Goal: Task Accomplishment & Management: Complete application form

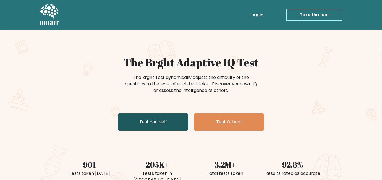
click at [140, 126] on link "Test Yourself" at bounding box center [153, 121] width 70 height 17
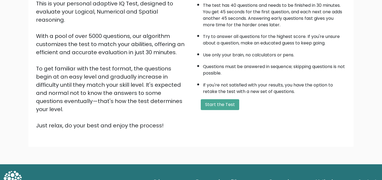
scroll to position [67, 0]
drag, startPoint x: 213, startPoint y: 106, endPoint x: 211, endPoint y: 110, distance: 4.0
click at [212, 106] on button "Start the Test" at bounding box center [220, 104] width 38 height 11
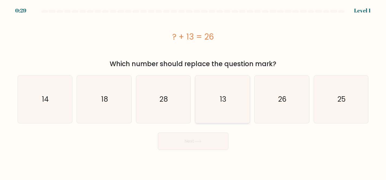
click at [219, 100] on icon "13" at bounding box center [222, 99] width 47 height 47
click at [194, 91] on input "d. 13" at bounding box center [193, 90] width 0 height 1
radio input "true"
click at [196, 144] on button "Next" at bounding box center [193, 141] width 70 height 17
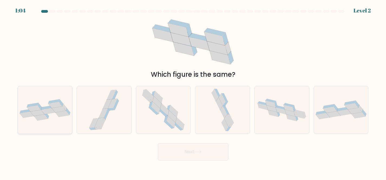
click at [34, 118] on icon at bounding box center [45, 109] width 54 height 21
click at [193, 91] on input "a." at bounding box center [193, 90] width 0 height 1
radio input "true"
click at [185, 149] on button "Next" at bounding box center [193, 151] width 70 height 17
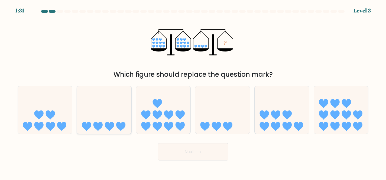
click at [108, 113] on icon at bounding box center [104, 110] width 54 height 45
click at [193, 91] on input "b." at bounding box center [193, 90] width 0 height 1
radio input "true"
click at [187, 154] on button "Next" at bounding box center [193, 151] width 70 height 17
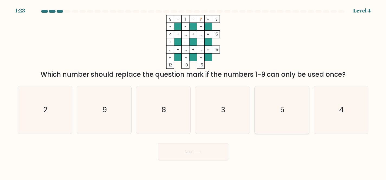
click at [271, 108] on icon "5" at bounding box center [281, 109] width 47 height 47
click at [194, 91] on input "e. 5" at bounding box center [193, 90] width 0 height 1
radio input "true"
click at [196, 150] on button "Next" at bounding box center [193, 151] width 70 height 17
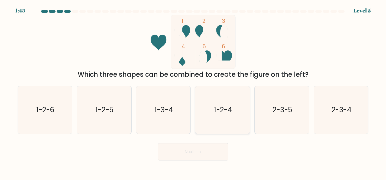
click at [224, 109] on text "1-2-4" at bounding box center [223, 110] width 18 height 10
click at [194, 91] on input "d. 1-2-4" at bounding box center [193, 90] width 0 height 1
radio input "true"
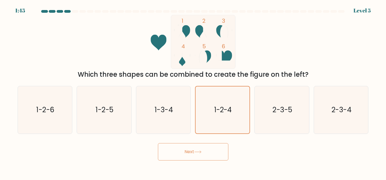
click at [207, 153] on button "Next" at bounding box center [193, 151] width 70 height 17
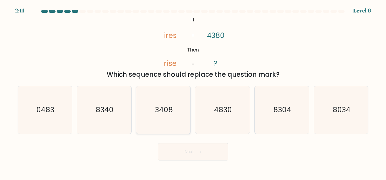
click at [162, 113] on text "3408" at bounding box center [164, 110] width 18 height 10
click at [193, 91] on input "c. 3408" at bounding box center [193, 90] width 0 height 1
radio input "true"
drag, startPoint x: 195, startPoint y: 156, endPoint x: 205, endPoint y: 150, distance: 11.5
click at [195, 156] on button "Next" at bounding box center [193, 151] width 70 height 17
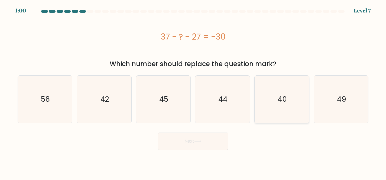
click at [275, 109] on icon "40" at bounding box center [281, 99] width 47 height 47
click at [194, 91] on input "e. 40" at bounding box center [193, 90] width 0 height 1
radio input "true"
click at [199, 141] on icon at bounding box center [198, 141] width 7 height 2
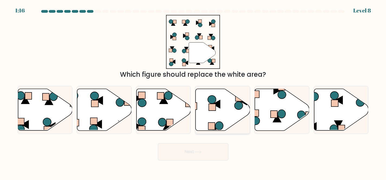
click at [206, 115] on icon at bounding box center [223, 110] width 54 height 42
click at [194, 91] on input "d." at bounding box center [193, 90] width 0 height 1
radio input "true"
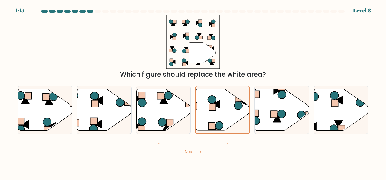
click at [187, 149] on button "Next" at bounding box center [193, 151] width 70 height 17
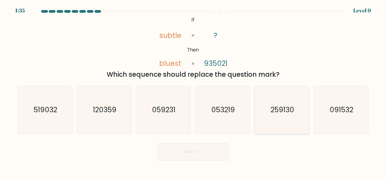
click at [280, 124] on icon "259130" at bounding box center [281, 109] width 47 height 47
click at [194, 91] on input "e. 259130" at bounding box center [193, 90] width 0 height 1
radio input "true"
click at [273, 109] on text "259130" at bounding box center [282, 110] width 23 height 10
click at [194, 91] on input "e. 259130" at bounding box center [193, 90] width 0 height 1
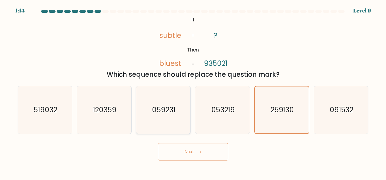
drag, startPoint x: 189, startPoint y: 155, endPoint x: 169, endPoint y: 122, distance: 39.1
click at [190, 155] on button "Next" at bounding box center [193, 151] width 70 height 17
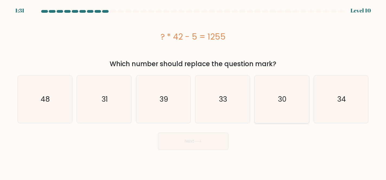
click at [262, 104] on icon "30" at bounding box center [281, 99] width 47 height 47
click at [194, 91] on input "e. 30" at bounding box center [193, 90] width 0 height 1
radio input "true"
click at [196, 147] on button "Next" at bounding box center [193, 141] width 70 height 17
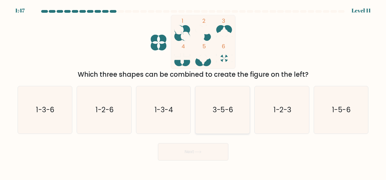
click at [223, 120] on icon "3-5-6" at bounding box center [222, 109] width 47 height 47
click at [194, 91] on input "d. 3-5-6" at bounding box center [193, 90] width 0 height 1
radio input "true"
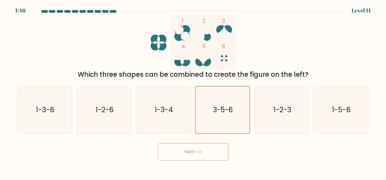
click at [202, 151] on icon at bounding box center [197, 151] width 7 height 3
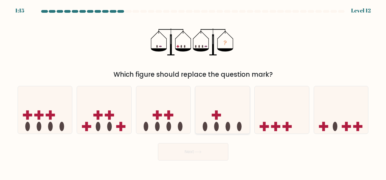
click at [242, 123] on icon at bounding box center [222, 110] width 54 height 45
click at [194, 91] on input "d." at bounding box center [193, 90] width 0 height 1
radio input "true"
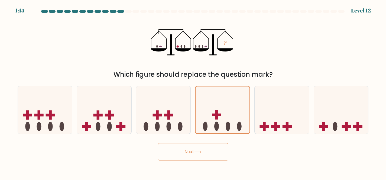
drag, startPoint x: 212, startPoint y: 150, endPoint x: 238, endPoint y: 150, distance: 25.7
click at [212, 150] on button "Next" at bounding box center [193, 151] width 70 height 17
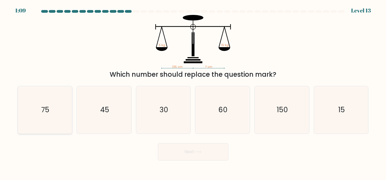
click at [56, 102] on icon "75" at bounding box center [44, 109] width 47 height 47
click at [193, 91] on input "a. 75" at bounding box center [193, 90] width 0 height 1
radio input "true"
click at [197, 154] on button "Next" at bounding box center [193, 151] width 70 height 17
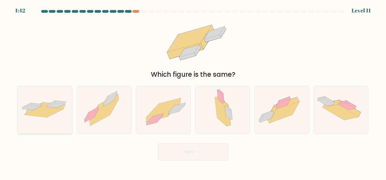
click at [51, 120] on icon at bounding box center [45, 110] width 54 height 22
click at [193, 91] on input "a." at bounding box center [193, 90] width 0 height 1
radio input "true"
click at [193, 155] on button "Next" at bounding box center [193, 151] width 70 height 17
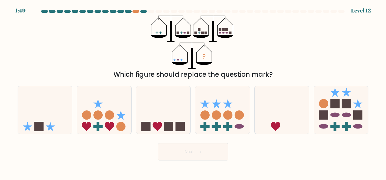
drag, startPoint x: 45, startPoint y: 114, endPoint x: 80, endPoint y: 138, distance: 42.3
click at [45, 114] on icon at bounding box center [45, 110] width 54 height 45
click at [193, 91] on input "a." at bounding box center [193, 90] width 0 height 1
radio input "true"
click at [188, 154] on button "Next" at bounding box center [193, 151] width 70 height 17
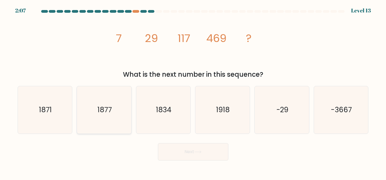
click at [91, 118] on icon "1877" at bounding box center [103, 109] width 47 height 47
click at [193, 91] on input "b. 1877" at bounding box center [193, 90] width 0 height 1
radio input "true"
click at [183, 147] on button "Next" at bounding box center [193, 151] width 70 height 17
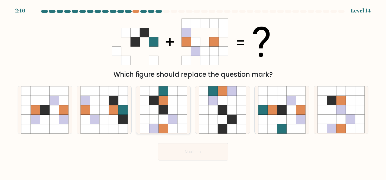
click at [149, 122] on icon at bounding box center [153, 119] width 9 height 9
click at [193, 91] on input "c." at bounding box center [193, 90] width 0 height 1
radio input "true"
click at [181, 144] on button "Next" at bounding box center [193, 151] width 70 height 17
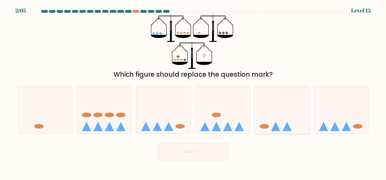
click at [289, 124] on icon at bounding box center [287, 126] width 9 height 9
click at [194, 91] on input "e." at bounding box center [193, 90] width 0 height 1
radio input "true"
click at [202, 157] on button "Next" at bounding box center [193, 151] width 70 height 17
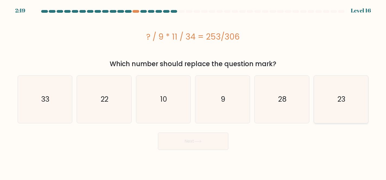
click at [353, 97] on icon "23" at bounding box center [341, 99] width 47 height 47
click at [194, 91] on input "f. 23" at bounding box center [193, 90] width 0 height 1
radio input "true"
click at [186, 144] on button "Next" at bounding box center [193, 141] width 70 height 17
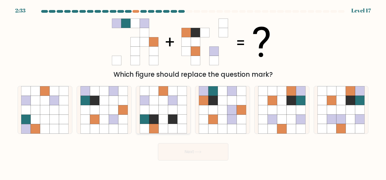
drag, startPoint x: 174, startPoint y: 104, endPoint x: 180, endPoint y: 127, distance: 24.3
click at [174, 104] on icon at bounding box center [172, 100] width 9 height 9
click at [193, 91] on input "c." at bounding box center [193, 90] width 0 height 1
radio input "true"
click at [190, 154] on button "Next" at bounding box center [193, 151] width 70 height 17
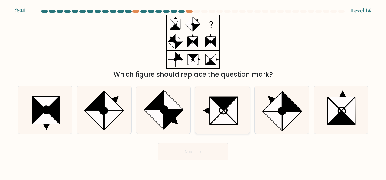
click at [226, 121] on icon at bounding box center [223, 118] width 27 height 14
click at [194, 91] on input "d." at bounding box center [193, 90] width 0 height 1
radio input "true"
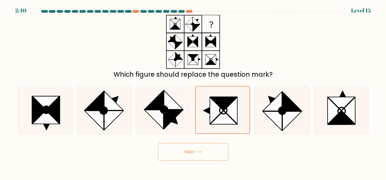
click at [214, 152] on button "Next" at bounding box center [193, 151] width 70 height 17
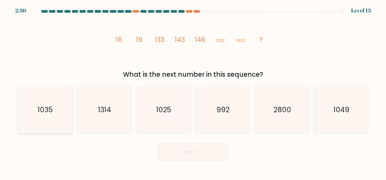
click at [30, 116] on icon "1035" at bounding box center [44, 109] width 47 height 47
click at [193, 91] on input "a. 1035" at bounding box center [193, 90] width 0 height 1
radio input "true"
click at [193, 155] on button "Next" at bounding box center [193, 151] width 70 height 17
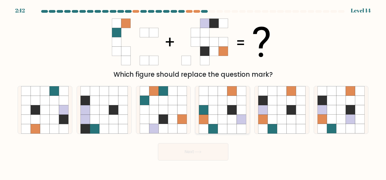
click at [221, 95] on icon at bounding box center [222, 90] width 9 height 9
click at [194, 91] on input "d." at bounding box center [193, 90] width 0 height 1
radio input "true"
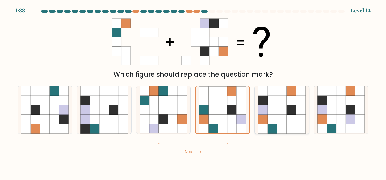
click at [291, 128] on icon at bounding box center [291, 128] width 9 height 9
click at [194, 91] on input "e." at bounding box center [193, 90] width 0 height 1
radio input "true"
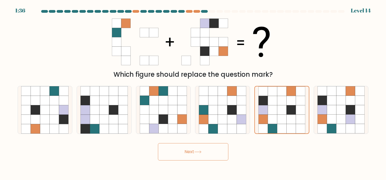
drag, startPoint x: 195, startPoint y: 153, endPoint x: 198, endPoint y: 167, distance: 14.1
click at [195, 153] on button "Next" at bounding box center [193, 151] width 70 height 17
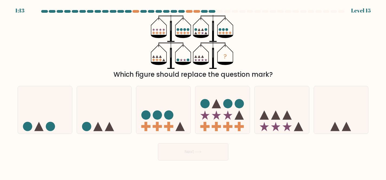
drag, startPoint x: 333, startPoint y: 100, endPoint x: 311, endPoint y: 110, distance: 24.0
click at [333, 100] on icon at bounding box center [341, 110] width 54 height 45
click at [194, 91] on input "f." at bounding box center [193, 90] width 0 height 1
radio input "true"
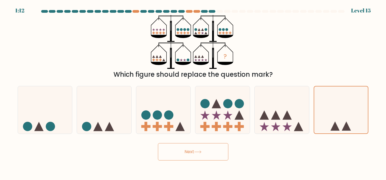
click at [180, 157] on button "Next" at bounding box center [193, 151] width 70 height 17
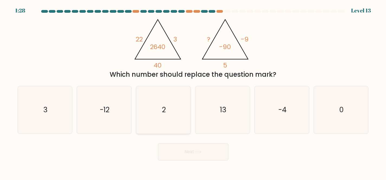
click at [174, 105] on icon "2" at bounding box center [163, 109] width 47 height 47
click at [193, 91] on input "c. 2" at bounding box center [193, 90] width 0 height 1
radio input "true"
click at [198, 157] on button "Next" at bounding box center [193, 151] width 70 height 17
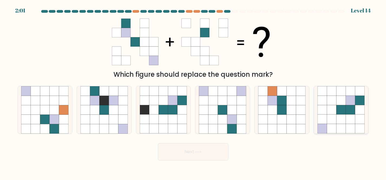
click at [344, 128] on icon at bounding box center [341, 128] width 9 height 9
click at [194, 91] on input "f." at bounding box center [193, 90] width 0 height 1
radio input "true"
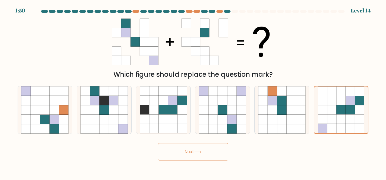
click at [190, 155] on button "Next" at bounding box center [193, 151] width 70 height 17
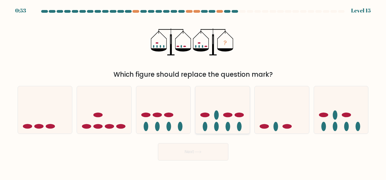
click at [215, 105] on icon at bounding box center [222, 110] width 54 height 45
click at [194, 91] on input "d." at bounding box center [193, 90] width 0 height 1
radio input "true"
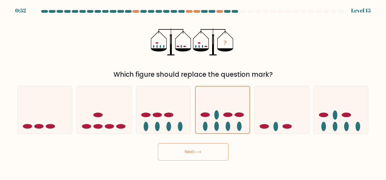
drag, startPoint x: 183, startPoint y: 155, endPoint x: 152, endPoint y: 159, distance: 31.2
click at [183, 155] on button "Next" at bounding box center [193, 151] width 70 height 17
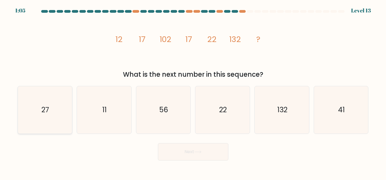
click at [52, 108] on icon "27" at bounding box center [44, 109] width 47 height 47
click at [193, 91] on input "a. 27" at bounding box center [193, 90] width 0 height 1
radio input "true"
click at [208, 154] on button "Next" at bounding box center [193, 151] width 70 height 17
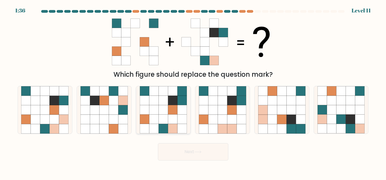
click at [162, 109] on icon at bounding box center [163, 109] width 9 height 9
click at [193, 91] on input "c." at bounding box center [193, 90] width 0 height 1
radio input "true"
click at [185, 152] on button "Next" at bounding box center [193, 151] width 70 height 17
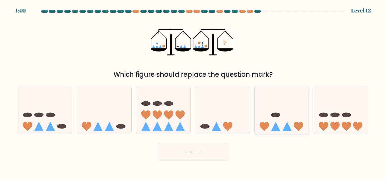
drag, startPoint x: 293, startPoint y: 115, endPoint x: 269, endPoint y: 130, distance: 29.0
click at [293, 115] on icon at bounding box center [282, 110] width 54 height 45
click at [194, 91] on input "e." at bounding box center [193, 90] width 0 height 1
radio input "true"
click at [205, 150] on button "Next" at bounding box center [193, 151] width 70 height 17
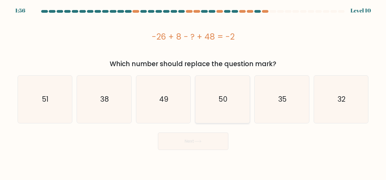
drag, startPoint x: 235, startPoint y: 95, endPoint x: 231, endPoint y: 107, distance: 12.5
click at [236, 95] on icon "50" at bounding box center [222, 99] width 47 height 47
click at [194, 91] on input "d. 50" at bounding box center [193, 90] width 0 height 1
radio input "true"
click at [212, 138] on button "Next" at bounding box center [193, 141] width 70 height 17
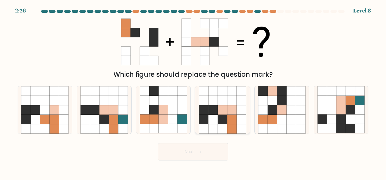
click at [212, 130] on icon at bounding box center [213, 128] width 9 height 9
click at [194, 91] on input "d." at bounding box center [193, 90] width 0 height 1
radio input "true"
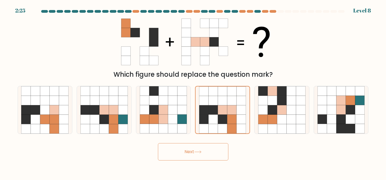
drag, startPoint x: 215, startPoint y: 154, endPoint x: 226, endPoint y: 153, distance: 10.9
click at [215, 154] on button "Next" at bounding box center [193, 151] width 70 height 17
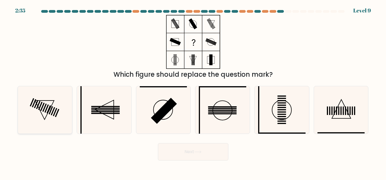
click at [45, 120] on icon at bounding box center [44, 109] width 47 height 47
click at [193, 91] on input "a." at bounding box center [193, 90] width 0 height 1
radio input "true"
click at [183, 154] on button "Next" at bounding box center [193, 151] width 70 height 17
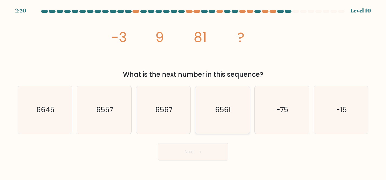
drag, startPoint x: 210, startPoint y: 113, endPoint x: 211, endPoint y: 116, distance: 2.8
click at [210, 113] on icon "6561" at bounding box center [222, 109] width 47 height 47
click at [194, 91] on input "d. 6561" at bounding box center [193, 90] width 0 height 1
radio input "true"
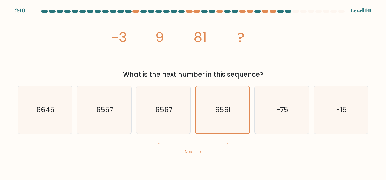
click at [195, 146] on button "Next" at bounding box center [193, 151] width 70 height 17
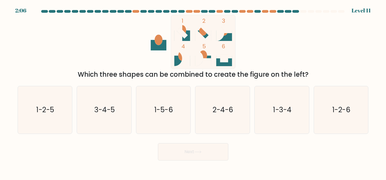
drag, startPoint x: 104, startPoint y: 121, endPoint x: 138, endPoint y: 137, distance: 37.3
click at [104, 121] on icon "3-4-5" at bounding box center [103, 109] width 47 height 47
click at [193, 91] on input "b. 3-4-5" at bounding box center [193, 90] width 0 height 1
radio input "true"
click at [209, 154] on button "Next" at bounding box center [193, 151] width 70 height 17
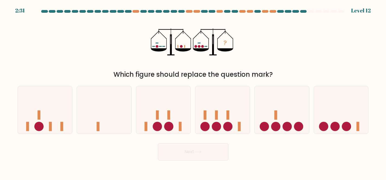
click at [121, 135] on form at bounding box center [193, 85] width 386 height 150
click at [284, 108] on icon at bounding box center [282, 110] width 54 height 45
click at [194, 91] on input "e." at bounding box center [193, 90] width 0 height 1
radio input "true"
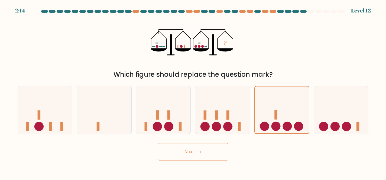
click at [192, 157] on button "Next" at bounding box center [193, 151] width 70 height 17
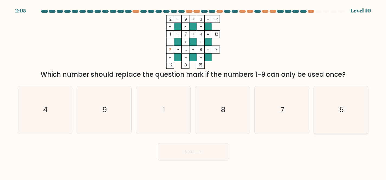
drag, startPoint x: 329, startPoint y: 111, endPoint x: 317, endPoint y: 119, distance: 15.0
click at [329, 111] on icon "5" at bounding box center [341, 109] width 47 height 47
click at [194, 91] on input "f. 5" at bounding box center [193, 90] width 0 height 1
radio input "true"
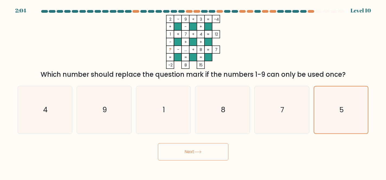
click at [204, 156] on button "Next" at bounding box center [193, 151] width 70 height 17
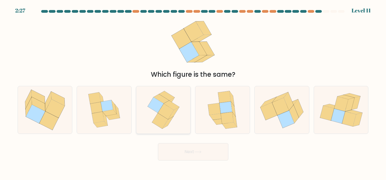
click at [151, 118] on icon at bounding box center [163, 109] width 39 height 47
click at [193, 91] on input "c." at bounding box center [193, 90] width 0 height 1
radio input "true"
click at [198, 153] on icon at bounding box center [197, 151] width 7 height 3
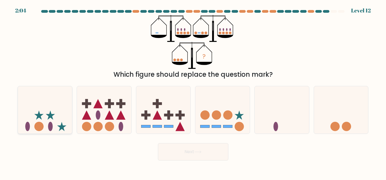
click at [38, 113] on icon at bounding box center [38, 114] width 9 height 9
click at [193, 91] on input "a." at bounding box center [193, 90] width 0 height 1
radio input "true"
click at [174, 154] on button "Next" at bounding box center [193, 151] width 70 height 17
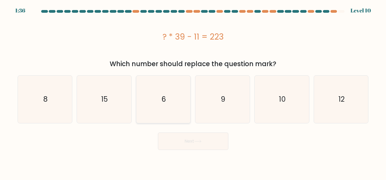
click at [160, 107] on icon "6" at bounding box center [163, 99] width 47 height 47
click at [193, 91] on input "c. 6" at bounding box center [193, 90] width 0 height 1
radio input "true"
click at [183, 137] on button "Next" at bounding box center [193, 141] width 70 height 17
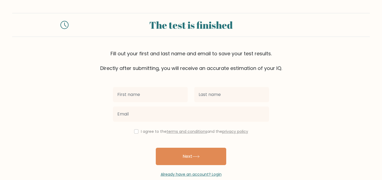
click at [157, 93] on input "text" at bounding box center [150, 94] width 75 height 15
type input "Ma. Aira"
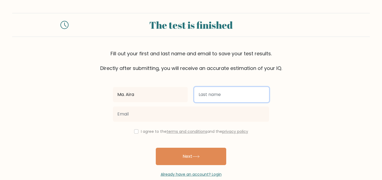
click at [216, 96] on input "text" at bounding box center [231, 94] width 75 height 15
type input "Ng"
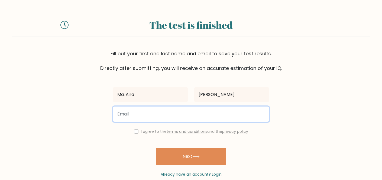
click at [166, 115] on input "email" at bounding box center [191, 114] width 156 height 15
type input "aira.ng21@gmail.com"
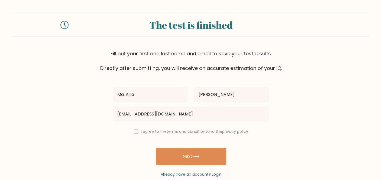
drag, startPoint x: 141, startPoint y: 132, endPoint x: 138, endPoint y: 133, distance: 2.8
click at [139, 132] on div "I agree to the terms and conditions and the privacy policy" at bounding box center [191, 131] width 163 height 7
click at [135, 133] on input "checkbox" at bounding box center [136, 131] width 4 height 4
checkbox input "true"
click at [187, 151] on button "Next" at bounding box center [191, 156] width 70 height 17
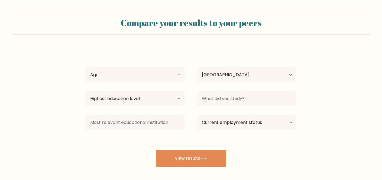
select select "PH"
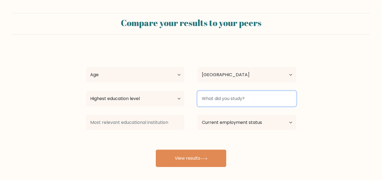
click at [233, 99] on input at bounding box center [247, 98] width 99 height 15
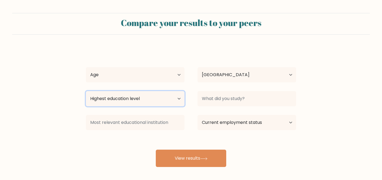
click at [173, 102] on select "Highest education level No schooling Primary Lower Secondary Upper Secondary Oc…" at bounding box center [135, 98] width 99 height 15
click at [86, 91] on select "Highest education level No schooling Primary Lower Secondary Upper Secondary Oc…" at bounding box center [135, 98] width 99 height 15
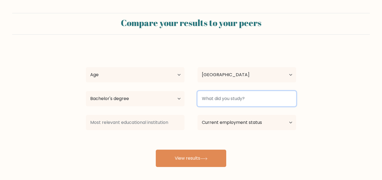
click at [213, 100] on input at bounding box center [247, 98] width 99 height 15
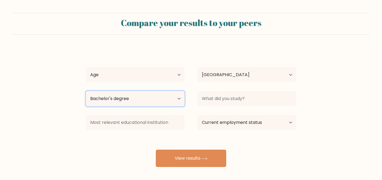
click at [129, 100] on select "Highest education level No schooling Primary Lower Secondary Upper Secondary Oc…" at bounding box center [135, 98] width 99 height 15
select select "upper_secondary"
click at [86, 91] on select "Highest education level No schooling Primary Lower Secondary Upper Secondary Oc…" at bounding box center [135, 98] width 99 height 15
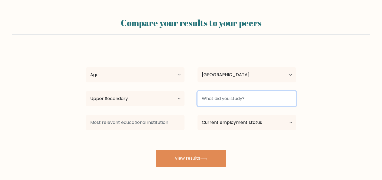
click at [231, 99] on input at bounding box center [247, 98] width 99 height 15
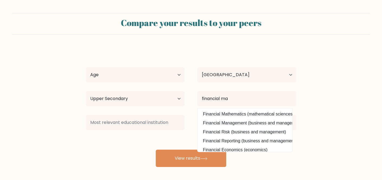
click at [229, 122] on div "Ma. [PERSON_NAME] Age Under [DEMOGRAPHIC_DATA] [DEMOGRAPHIC_DATA] [DEMOGRAPHIC_…" at bounding box center [191, 107] width 217 height 119
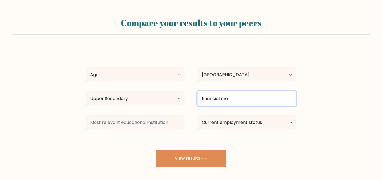
click at [244, 99] on input "financial ma" at bounding box center [247, 98] width 99 height 15
click at [243, 101] on input "financial ma" at bounding box center [247, 98] width 99 height 15
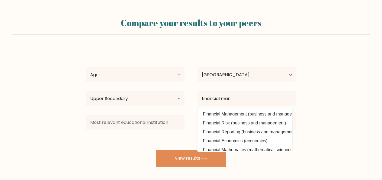
click at [221, 115] on div "Ma. Aira Ng Age Under 18 years old 18-24 years old 25-34 years old 35-44 years …" at bounding box center [191, 107] width 217 height 119
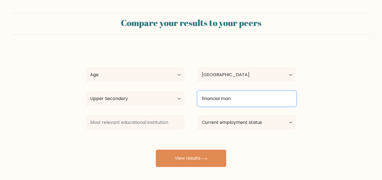
drag, startPoint x: 237, startPoint y: 95, endPoint x: 242, endPoint y: 101, distance: 7.7
click at [239, 97] on input "financial man" at bounding box center [247, 98] width 99 height 15
click at [242, 98] on input "financial man" at bounding box center [247, 98] width 99 height 15
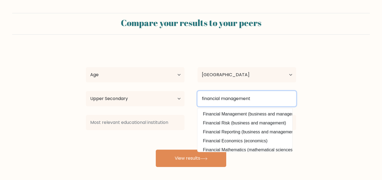
type input "financial management"
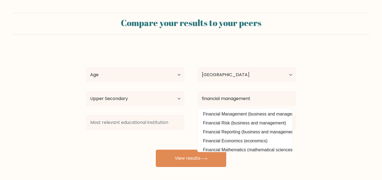
click at [130, 141] on div "Ma. Aira Ng Age Under 18 years old 18-24 years old 25-34 years old 35-44 years …" at bounding box center [191, 107] width 217 height 119
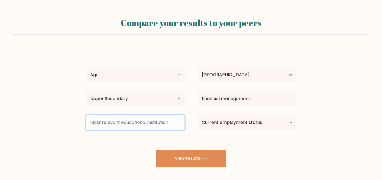
click at [136, 124] on input at bounding box center [135, 122] width 99 height 15
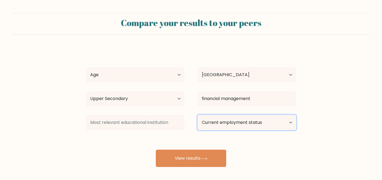
click at [255, 120] on select "Current employment status Employed Student Retired Other / prefer not to answer" at bounding box center [247, 122] width 99 height 15
select select "other"
click at [198, 115] on select "Current employment status Employed Student Retired Other / prefer not to answer" at bounding box center [247, 122] width 99 height 15
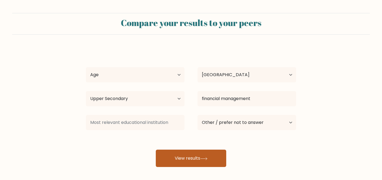
drag, startPoint x: 203, startPoint y: 160, endPoint x: 223, endPoint y: 162, distance: 20.1
click at [203, 160] on button "View results" at bounding box center [191, 158] width 70 height 17
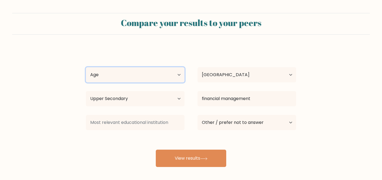
click at [119, 74] on select "Age Under 18 years old 18-24 years old 25-34 years old 35-44 years old 45-54 ye…" at bounding box center [135, 74] width 99 height 15
select select "35_44"
click at [86, 67] on select "Age Under 18 years old 18-24 years old 25-34 years old 35-44 years old 45-54 ye…" at bounding box center [135, 74] width 99 height 15
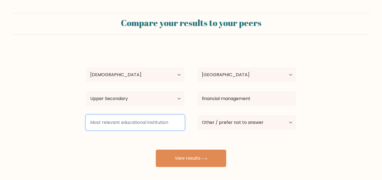
click at [147, 123] on input at bounding box center [135, 122] width 99 height 15
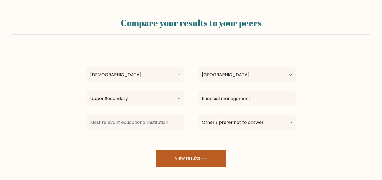
click at [211, 165] on button "View results" at bounding box center [191, 158] width 70 height 17
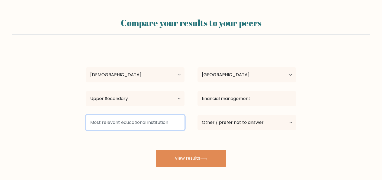
click at [166, 126] on input at bounding box center [135, 122] width 99 height 15
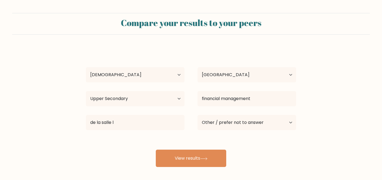
click at [112, 140] on div "Ma. Aira Ng Age Under 18 years old 18-24 years old 25-34 years old 35-44 years …" at bounding box center [191, 107] width 217 height 119
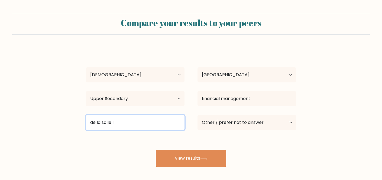
click at [137, 120] on input "de la salle l" at bounding box center [135, 122] width 99 height 15
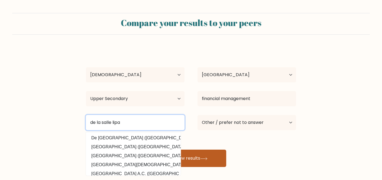
type input "de la salle lipa"
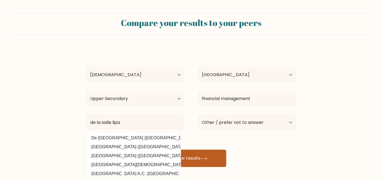
click at [201, 154] on button "View results" at bounding box center [191, 158] width 70 height 17
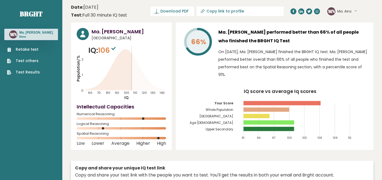
click at [189, 13] on span "Download PDF" at bounding box center [174, 11] width 28 height 6
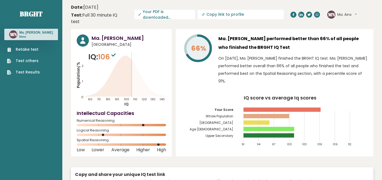
click at [25, 47] on link "Retake test" at bounding box center [23, 50] width 33 height 6
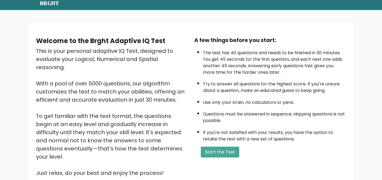
scroll to position [45, 0]
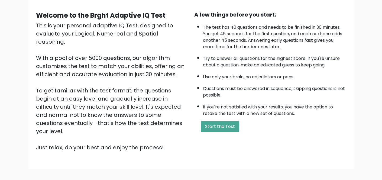
drag, startPoint x: 222, startPoint y: 126, endPoint x: 196, endPoint y: 130, distance: 26.3
click at [222, 126] on button "Start the Test" at bounding box center [220, 126] width 38 height 11
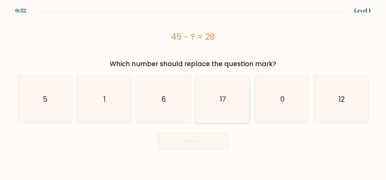
click at [211, 96] on icon "17" at bounding box center [222, 99] width 47 height 47
click at [194, 91] on input "d. 17" at bounding box center [193, 90] width 0 height 1
radio input "true"
click at [192, 141] on button "Next" at bounding box center [193, 141] width 70 height 17
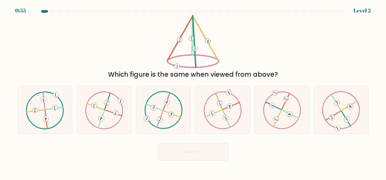
drag, startPoint x: 341, startPoint y: 120, endPoint x: 313, endPoint y: 133, distance: 30.9
click at [341, 120] on icon at bounding box center [341, 110] width 38 height 38
click at [194, 91] on input "f." at bounding box center [193, 90] width 0 height 1
radio input "true"
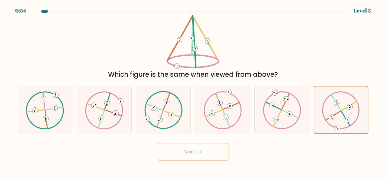
click at [183, 157] on button "Next" at bounding box center [193, 151] width 70 height 17
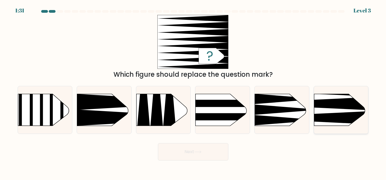
click at [340, 113] on icon at bounding box center [303, 118] width 142 height 14
click at [194, 91] on input "f." at bounding box center [193, 90] width 0 height 1
radio input "true"
drag, startPoint x: 110, startPoint y: 123, endPoint x: 130, endPoint y: 159, distance: 41.5
click at [110, 123] on icon at bounding box center [146, 117] width 142 height 17
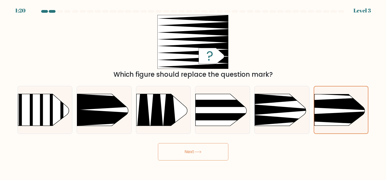
click at [193, 91] on input "b." at bounding box center [193, 90] width 0 height 1
radio input "true"
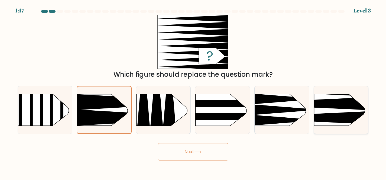
drag, startPoint x: 342, startPoint y: 112, endPoint x: 317, endPoint y: 120, distance: 26.8
click at [342, 112] on icon at bounding box center [303, 118] width 142 height 14
click at [194, 91] on input "f." at bounding box center [193, 90] width 0 height 1
radio input "true"
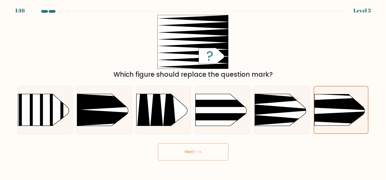
click at [207, 156] on button "Next" at bounding box center [193, 151] width 70 height 17
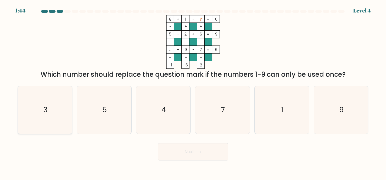
click at [42, 116] on icon "3" at bounding box center [44, 109] width 47 height 47
click at [193, 91] on input "a. 3" at bounding box center [193, 90] width 0 height 1
radio input "true"
click at [188, 153] on button "Next" at bounding box center [193, 151] width 70 height 17
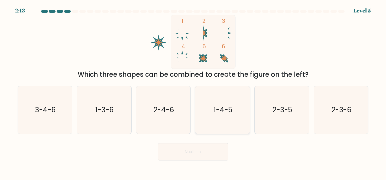
drag, startPoint x: 237, startPoint y: 104, endPoint x: 225, endPoint y: 122, distance: 22.2
click at [237, 104] on icon "1-4-5" at bounding box center [222, 109] width 47 height 47
click at [194, 91] on input "d. 1-4-5" at bounding box center [193, 90] width 0 height 1
radio input "true"
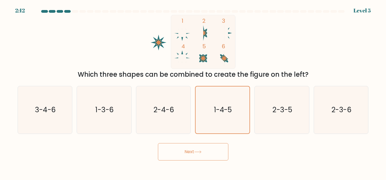
drag, startPoint x: 198, startPoint y: 150, endPoint x: 201, endPoint y: 147, distance: 4.4
click at [198, 150] on button "Next" at bounding box center [193, 151] width 70 height 17
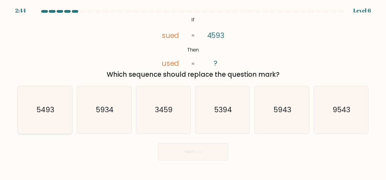
click at [48, 125] on icon "5493" at bounding box center [44, 109] width 47 height 47
click at [193, 91] on input "a. 5493" at bounding box center [193, 90] width 0 height 1
radio input "true"
click at [182, 156] on button "Next" at bounding box center [193, 151] width 70 height 17
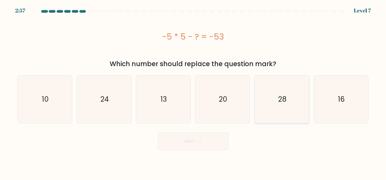
click at [299, 110] on icon "28" at bounding box center [281, 99] width 47 height 47
click at [194, 91] on input "e. 28" at bounding box center [193, 90] width 0 height 1
radio input "true"
click at [192, 143] on button "Next" at bounding box center [193, 141] width 70 height 17
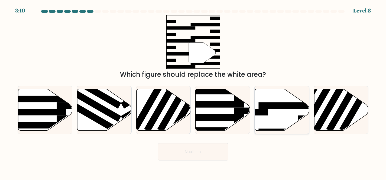
click at [262, 113] on rect at bounding box center [238, 112] width 59 height 7
click at [194, 91] on input "e." at bounding box center [193, 90] width 0 height 1
radio input "true"
click at [195, 157] on button "Next" at bounding box center [193, 151] width 70 height 17
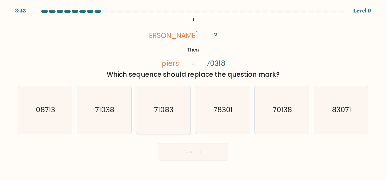
click at [172, 124] on icon "71083" at bounding box center [163, 109] width 47 height 47
click at [159, 111] on text "71083" at bounding box center [163, 110] width 19 height 10
click at [193, 91] on input "c. 71083" at bounding box center [193, 90] width 0 height 1
radio input "true"
click at [103, 125] on icon "71038" at bounding box center [103, 109] width 47 height 47
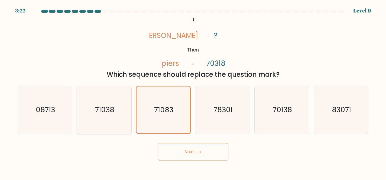
click at [193, 91] on input "b. 71038" at bounding box center [193, 90] width 0 height 1
radio input "true"
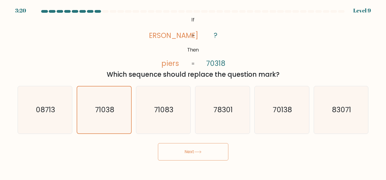
click at [187, 155] on button "Next" at bounding box center [193, 151] width 70 height 17
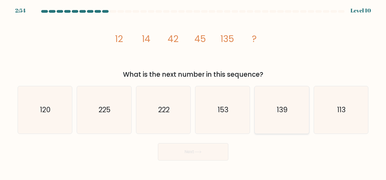
drag, startPoint x: 271, startPoint y: 126, endPoint x: 270, endPoint y: 129, distance: 3.3
click at [271, 126] on icon "139" at bounding box center [281, 109] width 47 height 47
click at [194, 91] on input "e. 139" at bounding box center [193, 90] width 0 height 1
radio input "true"
drag, startPoint x: 188, startPoint y: 156, endPoint x: 196, endPoint y: 156, distance: 8.1
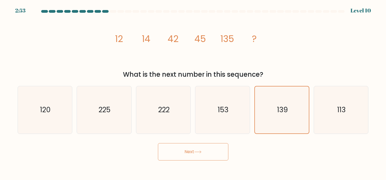
click at [188, 156] on button "Next" at bounding box center [193, 151] width 70 height 17
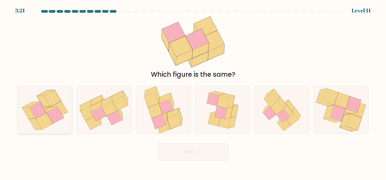
click at [38, 131] on icon at bounding box center [45, 109] width 48 height 47
click at [193, 91] on input "a." at bounding box center [193, 90] width 0 height 1
radio input "true"
click at [198, 151] on icon at bounding box center [197, 151] width 7 height 3
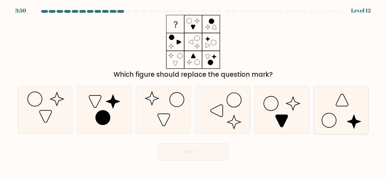
click at [348, 129] on icon at bounding box center [341, 109] width 47 height 47
click at [194, 91] on input "f." at bounding box center [193, 90] width 0 height 1
radio input "true"
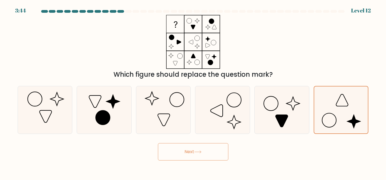
click at [192, 149] on button "Next" at bounding box center [193, 151] width 70 height 17
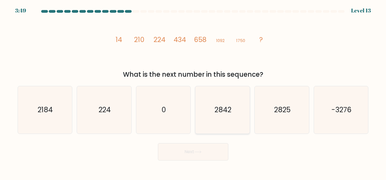
click at [217, 118] on icon "2842" at bounding box center [222, 109] width 47 height 47
click at [194, 91] on input "d. 2842" at bounding box center [193, 90] width 0 height 1
radio input "true"
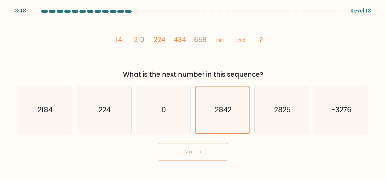
click at [197, 148] on button "Next" at bounding box center [193, 151] width 70 height 17
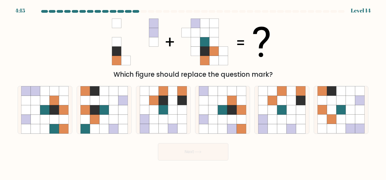
drag, startPoint x: 175, startPoint y: 123, endPoint x: 191, endPoint y: 159, distance: 39.7
click at [175, 123] on icon at bounding box center [172, 119] width 9 height 9
click at [193, 91] on input "c." at bounding box center [193, 90] width 0 height 1
radio input "true"
click at [201, 155] on button "Next" at bounding box center [193, 151] width 70 height 17
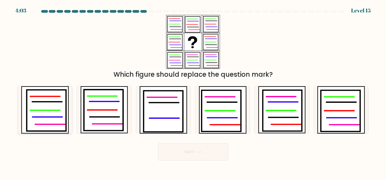
click at [50, 117] on icon at bounding box center [48, 117] width 30 height 0
click at [193, 91] on input "a." at bounding box center [193, 90] width 0 height 1
radio input "true"
click at [176, 151] on button "Next" at bounding box center [193, 151] width 70 height 17
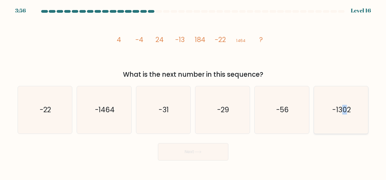
click at [347, 111] on text "-1302" at bounding box center [342, 110] width 18 height 10
drag, startPoint x: 337, startPoint y: 100, endPoint x: 315, endPoint y: 110, distance: 24.4
click at [337, 100] on icon "-1302" at bounding box center [341, 109] width 47 height 47
click at [194, 91] on input "f. -1302" at bounding box center [193, 90] width 0 height 1
radio input "true"
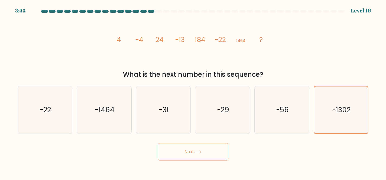
click at [196, 156] on button "Next" at bounding box center [193, 151] width 70 height 17
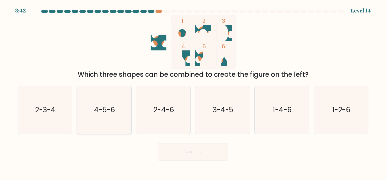
drag, startPoint x: 101, startPoint y: 115, endPoint x: 126, endPoint y: 133, distance: 30.5
click at [101, 116] on icon "4-5-6" at bounding box center [103, 109] width 47 height 47
click at [193, 91] on input "b. 4-5-6" at bounding box center [193, 90] width 0 height 1
radio input "true"
click at [183, 152] on button "Next" at bounding box center [193, 151] width 70 height 17
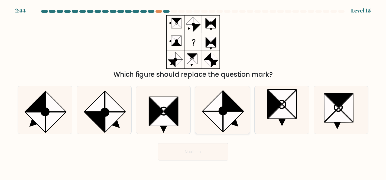
click at [239, 96] on icon at bounding box center [222, 109] width 47 height 47
click at [194, 91] on input "d." at bounding box center [193, 90] width 0 height 1
radio input "true"
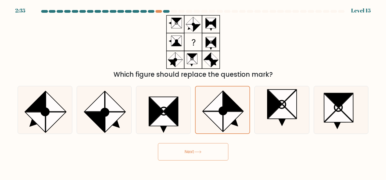
click at [183, 153] on button "Next" at bounding box center [193, 151] width 70 height 17
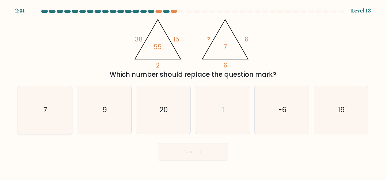
click at [40, 101] on icon "7" at bounding box center [44, 109] width 47 height 47
click at [193, 91] on input "a. 7" at bounding box center [193, 90] width 0 height 1
radio input "true"
click at [183, 151] on button "Next" at bounding box center [193, 151] width 70 height 17
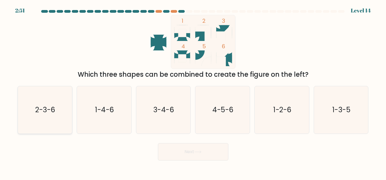
click at [41, 107] on text "2-3-6" at bounding box center [46, 110] width 20 height 10
click at [193, 91] on input "a. 2-3-6" at bounding box center [193, 90] width 0 height 1
radio input "true"
click at [190, 154] on button "Next" at bounding box center [193, 151] width 70 height 17
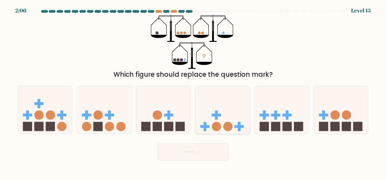
click at [233, 108] on icon at bounding box center [222, 110] width 54 height 45
click at [194, 91] on input "d." at bounding box center [193, 90] width 0 height 1
radio input "true"
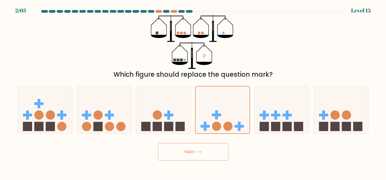
click at [190, 150] on button "Next" at bounding box center [193, 151] width 70 height 17
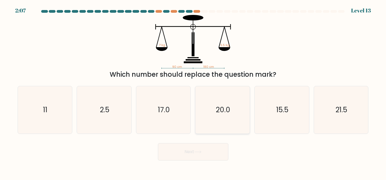
drag, startPoint x: 236, startPoint y: 105, endPoint x: 232, endPoint y: 107, distance: 3.8
click at [236, 105] on icon "20.0" at bounding box center [222, 109] width 47 height 47
click at [194, 91] on input "d. 20.0" at bounding box center [193, 90] width 0 height 1
radio input "true"
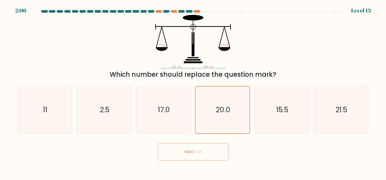
click at [202, 155] on button "Next" at bounding box center [193, 151] width 70 height 17
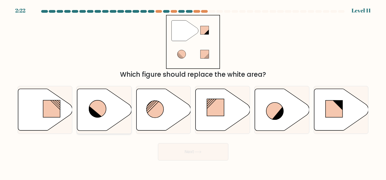
click at [122, 114] on icon at bounding box center [104, 110] width 54 height 42
click at [193, 91] on input "b." at bounding box center [193, 90] width 0 height 1
radio input "true"
click at [195, 148] on button "Next" at bounding box center [193, 151] width 70 height 17
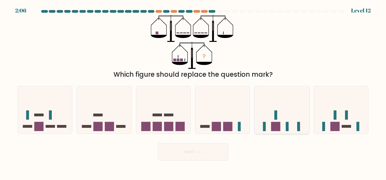
click at [297, 114] on icon at bounding box center [282, 110] width 54 height 45
click at [194, 91] on input "e." at bounding box center [193, 90] width 0 height 1
radio input "true"
click at [190, 157] on button "Next" at bounding box center [193, 151] width 70 height 17
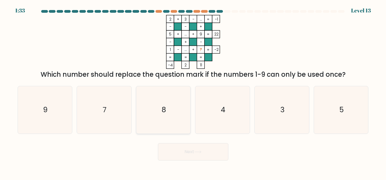
click at [158, 119] on icon "8" at bounding box center [163, 109] width 47 height 47
click at [193, 91] on input "c. 8" at bounding box center [193, 90] width 0 height 1
radio input "true"
click at [161, 120] on icon "8" at bounding box center [163, 109] width 47 height 47
click at [193, 91] on input "c. 8" at bounding box center [193, 90] width 0 height 1
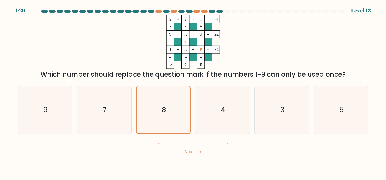
click at [208, 150] on button "Next" at bounding box center [193, 151] width 70 height 17
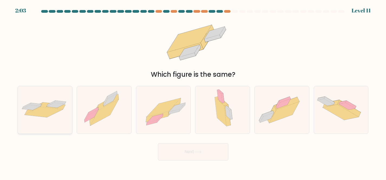
drag, startPoint x: 39, startPoint y: 118, endPoint x: 42, endPoint y: 123, distance: 6.1
click at [39, 118] on icon at bounding box center [45, 110] width 54 height 22
click at [193, 91] on input "a." at bounding box center [193, 90] width 0 height 1
radio input "true"
click at [176, 152] on button "Next" at bounding box center [193, 151] width 70 height 17
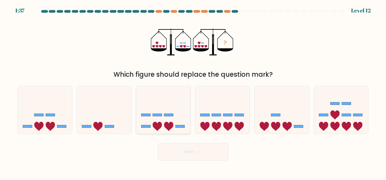
click at [161, 112] on icon at bounding box center [163, 110] width 54 height 45
click at [193, 91] on input "c." at bounding box center [193, 90] width 0 height 1
radio input "true"
click at [205, 147] on button "Next" at bounding box center [193, 151] width 70 height 17
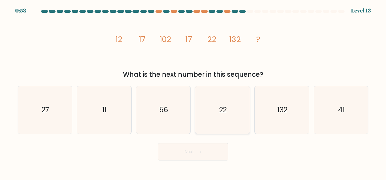
click at [219, 97] on icon "22" at bounding box center [222, 109] width 47 height 47
click at [194, 91] on input "d. 22" at bounding box center [193, 90] width 0 height 1
radio input "true"
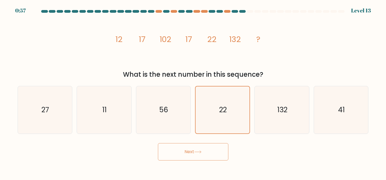
click at [193, 154] on button "Next" at bounding box center [193, 151] width 70 height 17
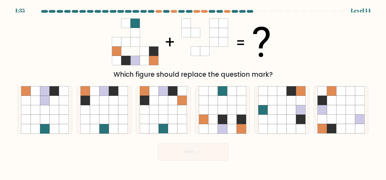
drag, startPoint x: 164, startPoint y: 105, endPoint x: 146, endPoint y: 147, distance: 45.7
click at [164, 105] on icon at bounding box center [163, 109] width 47 height 47
click at [193, 91] on input "c." at bounding box center [193, 90] width 0 height 1
radio input "true"
click at [197, 152] on icon at bounding box center [198, 152] width 7 height 2
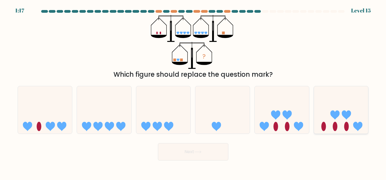
click at [320, 112] on icon at bounding box center [341, 110] width 54 height 45
click at [194, 91] on input "f." at bounding box center [193, 90] width 0 height 1
radio input "true"
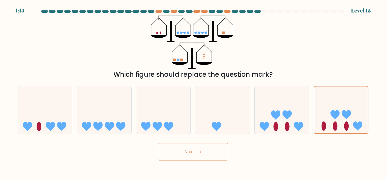
click at [187, 154] on button "Next" at bounding box center [193, 151] width 70 height 17
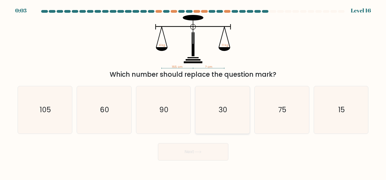
click at [230, 118] on icon "30" at bounding box center [222, 109] width 47 height 47
click at [194, 91] on input "d. 30" at bounding box center [193, 90] width 0 height 1
radio input "true"
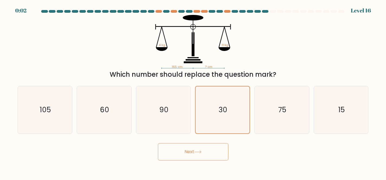
click at [189, 155] on button "Next" at bounding box center [193, 151] width 70 height 17
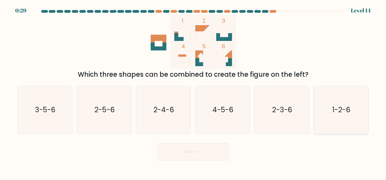
click at [339, 119] on icon "1-2-6" at bounding box center [341, 109] width 47 height 47
click at [194, 91] on input "f. 1-2-6" at bounding box center [193, 90] width 0 height 1
radio input "true"
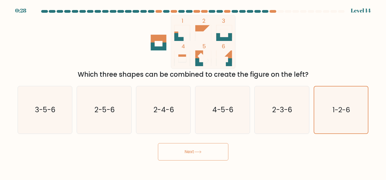
click at [180, 153] on button "Next" at bounding box center [193, 151] width 70 height 17
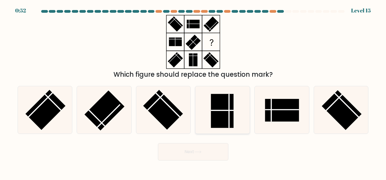
drag, startPoint x: 226, startPoint y: 108, endPoint x: 229, endPoint y: 112, distance: 5.7
click at [227, 110] on icon at bounding box center [222, 109] width 47 height 47
click at [194, 91] on input "d." at bounding box center [193, 90] width 0 height 1
radio input "true"
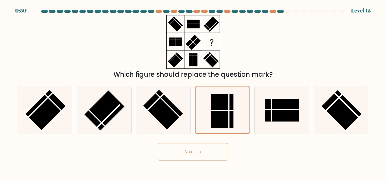
click at [210, 150] on button "Next" at bounding box center [193, 151] width 70 height 17
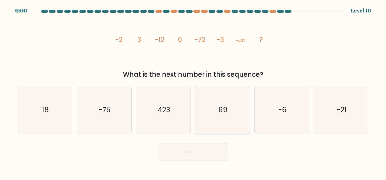
click at [225, 120] on icon "69" at bounding box center [222, 109] width 47 height 47
drag, startPoint x: 166, startPoint y: 158, endPoint x: 170, endPoint y: 156, distance: 4.5
click at [168, 157] on button "Next" at bounding box center [193, 151] width 70 height 17
click at [172, 155] on div "Next" at bounding box center [193, 150] width 358 height 20
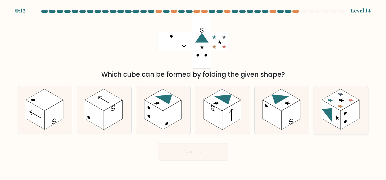
click at [335, 105] on rect at bounding box center [340, 100] width 37 height 22
click at [194, 91] on input "f." at bounding box center [193, 90] width 0 height 1
radio input "true"
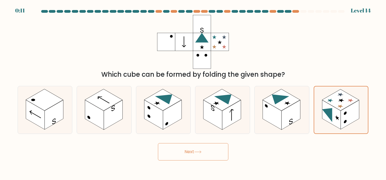
click at [191, 150] on button "Next" at bounding box center [193, 151] width 70 height 17
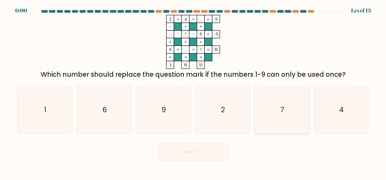
click at [277, 111] on icon "7" at bounding box center [281, 109] width 47 height 47
click at [194, 91] on input "e. 7" at bounding box center [193, 90] width 0 height 1
radio input "true"
click at [215, 152] on button "Next" at bounding box center [193, 151] width 70 height 17
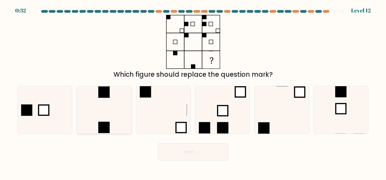
click at [112, 107] on icon at bounding box center [103, 109] width 47 height 47
click at [193, 91] on input "b." at bounding box center [193, 90] width 0 height 1
radio input "true"
click at [195, 152] on button "Next" at bounding box center [193, 151] width 70 height 17
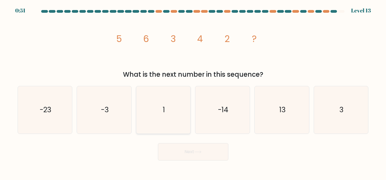
click at [155, 122] on icon "1" at bounding box center [163, 109] width 47 height 47
click at [193, 91] on input "c. 1" at bounding box center [193, 90] width 0 height 1
radio input "true"
drag, startPoint x: 331, startPoint y: 107, endPoint x: 333, endPoint y: 111, distance: 3.7
click at [331, 107] on icon "3" at bounding box center [341, 109] width 47 height 47
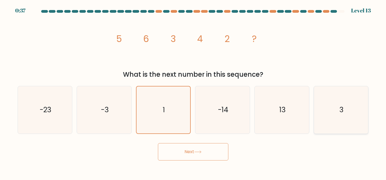
click at [194, 91] on input "f. 3" at bounding box center [193, 90] width 0 height 1
radio input "true"
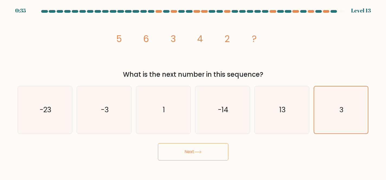
click at [193, 156] on button "Next" at bounding box center [193, 151] width 70 height 17
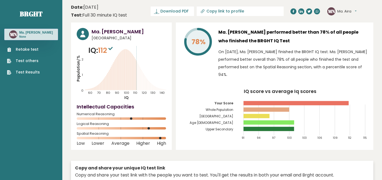
click at [194, 14] on link "Download PDF" at bounding box center [172, 11] width 43 height 9
